Goal: Navigation & Orientation: Find specific page/section

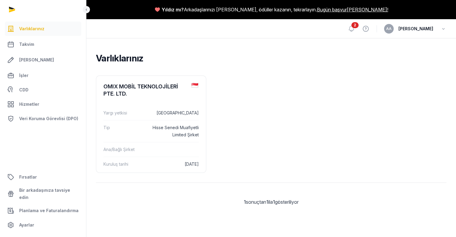
click at [262, 105] on ul "OMIX MOBİL TEKNOLOJİLERİ PTE. LTD. Yargı yetkisi [GEOGRAPHIC_DATA] Tip Hisse Se…" at bounding box center [271, 124] width 351 height 97
click at [359, 25] on span "2" at bounding box center [355, 25] width 7 height 6
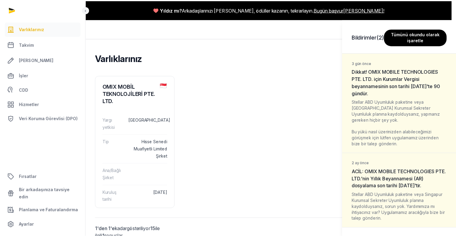
scroll to position [29, 0]
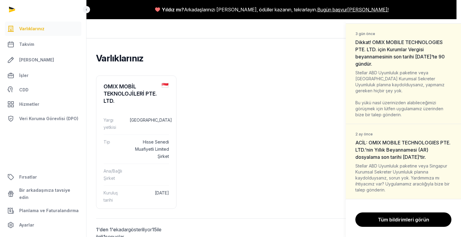
click at [283, 133] on div "Bildirimler (2) Tümünü okundu olarak işaretle 3 gün önce Dikkat! OMIX MOBILE TE…" at bounding box center [230, 118] width 461 height 237
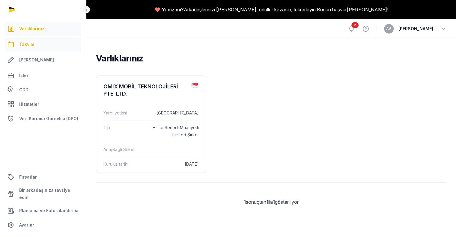
click at [29, 45] on font "Takvim" at bounding box center [26, 44] width 15 height 5
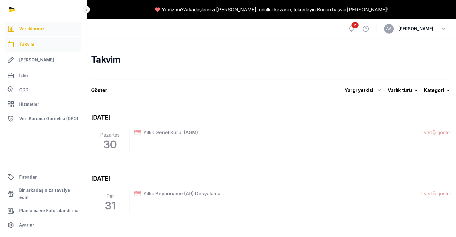
click at [29, 29] on font "Varlıklarınız" at bounding box center [31, 28] width 25 height 5
